Goal: Information Seeking & Learning: Learn about a topic

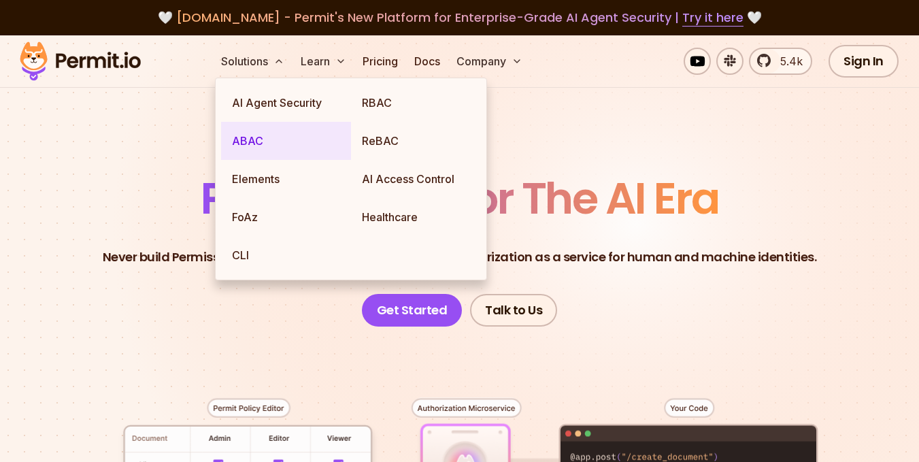
click at [254, 133] on link "ABAC" at bounding box center [286, 141] width 130 height 38
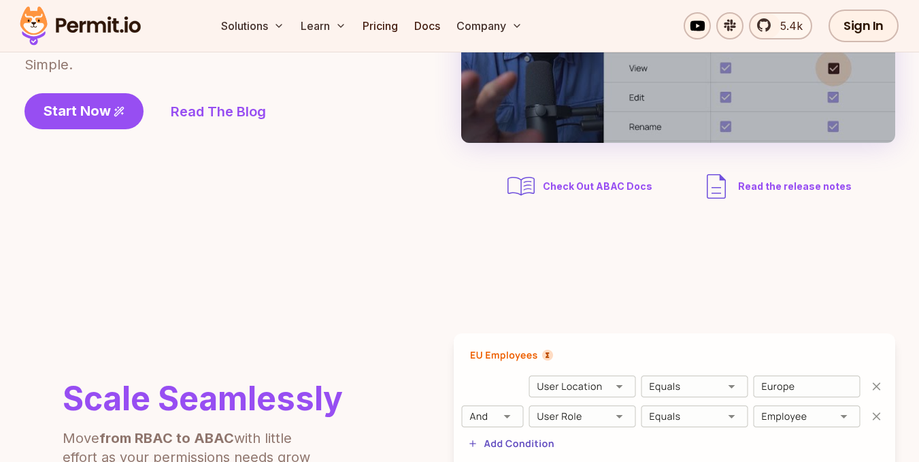
scroll to position [272, 0]
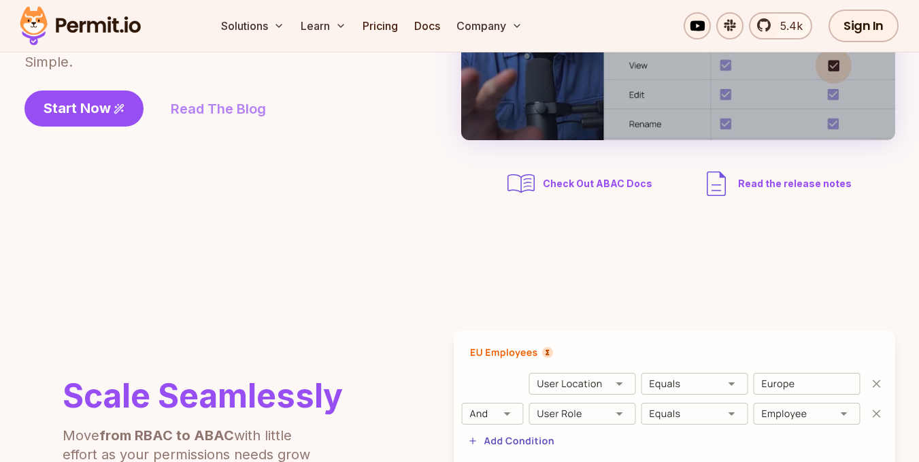
click at [223, 110] on link "Read The Blog" at bounding box center [218, 108] width 95 height 19
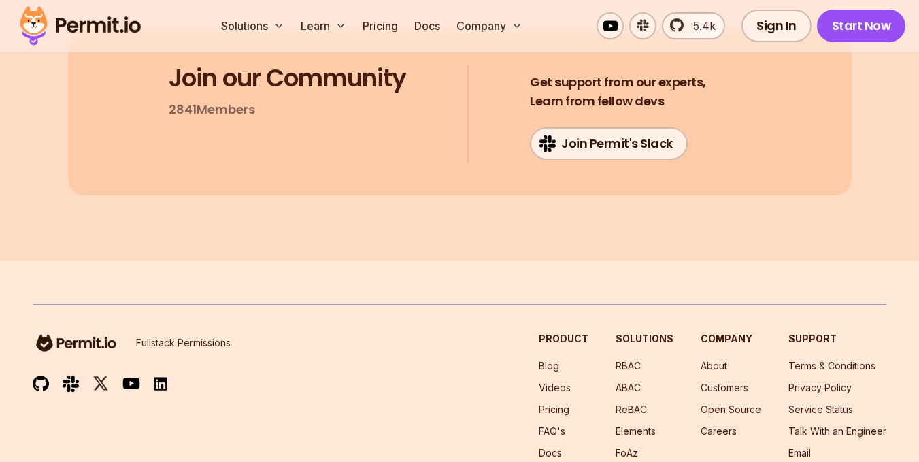
scroll to position [3235, 0]
